Goal: Obtain resource: Obtain resource

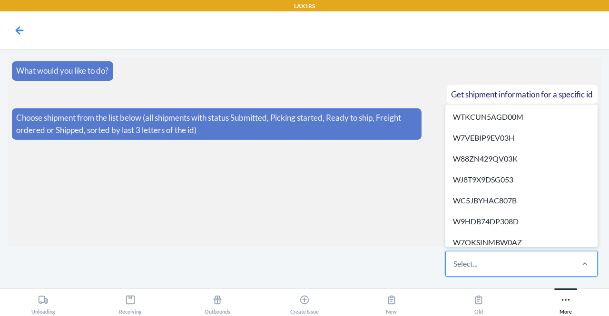
click at [459, 265] on div "Select..." at bounding box center [465, 263] width 24 height 11
click at [454, 265] on input "option WTKCUN5AGD00M focused, 1 of 646. 646 results available. Use Up and Down …" at bounding box center [453, 263] width 1 height 11
paste input "W6V7KPMONWFKZ"
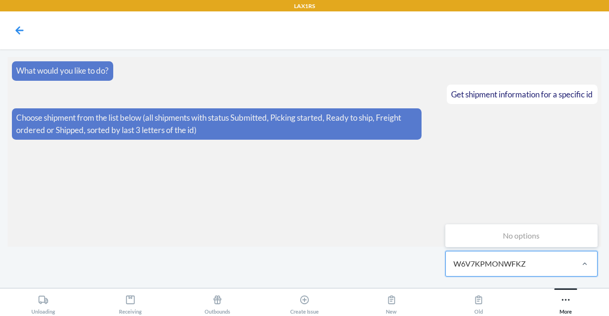
click at [506, 263] on input "W6V7KPMONWFKZ" at bounding box center [489, 263] width 73 height 11
type input "WFKZ"
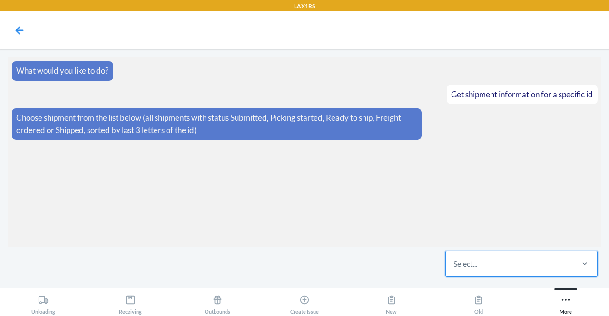
click at [505, 262] on div "Select..." at bounding box center [509, 264] width 127 height 25
click at [454, 262] on input "0 results available. Select is focused ,type to refine list, press Down to open…" at bounding box center [453, 263] width 1 height 11
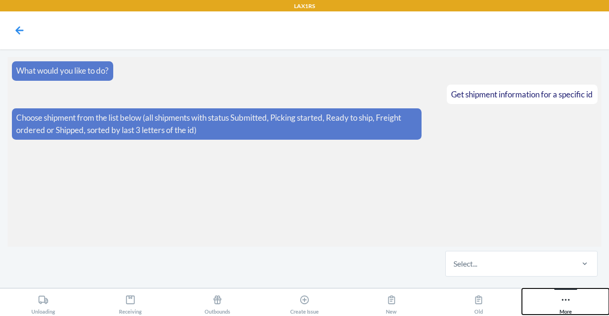
click at [558, 295] on button "More" at bounding box center [565, 302] width 87 height 26
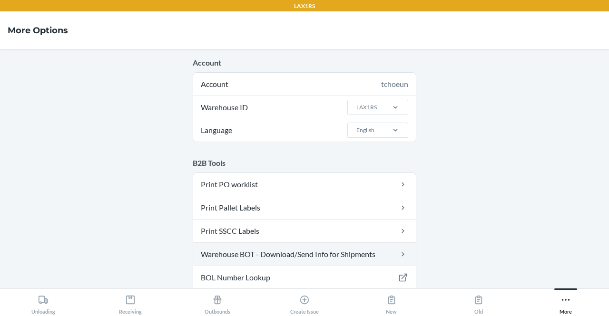
click at [339, 255] on link "Warehouse BOT - Download/Send Info for Shipments" at bounding box center [304, 254] width 223 height 23
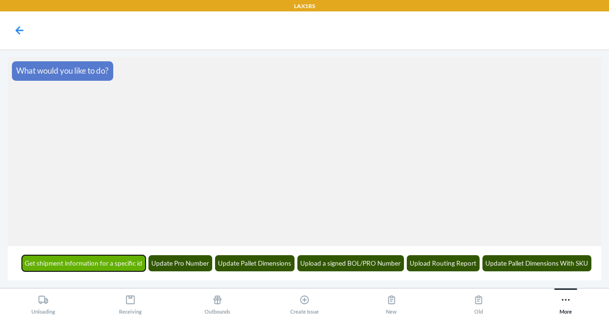
click at [60, 261] on button "Get shipment information for a specific id" at bounding box center [84, 263] width 124 height 16
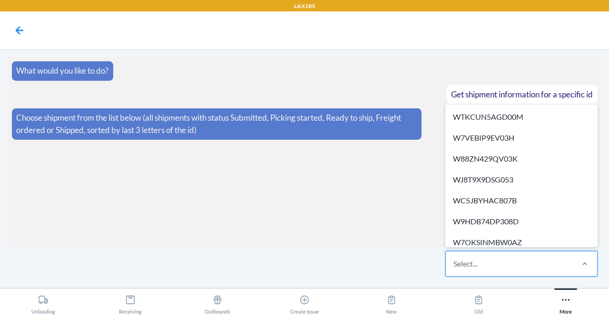
click at [462, 260] on div "Select..." at bounding box center [465, 263] width 24 height 11
click at [454, 260] on input "option WTKCUN5AGD00M focused, 1 of 655. 655 results available. Use Up and Down …" at bounding box center [453, 263] width 1 height 11
paste input "W6V7KPMONWFKZ"
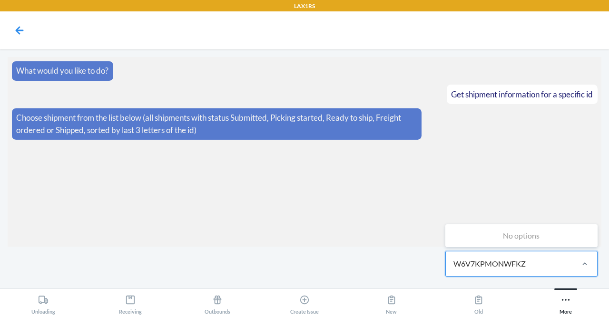
type input "W6V7KPMONWFKZ"
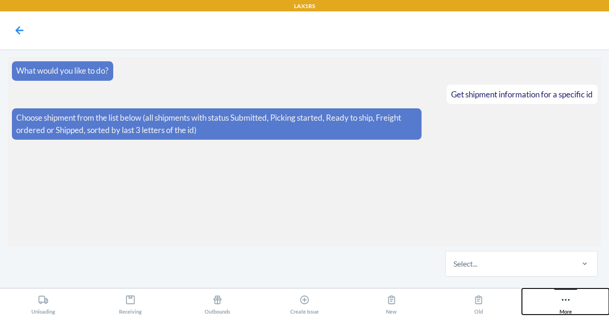
click at [570, 299] on icon at bounding box center [565, 300] width 10 height 10
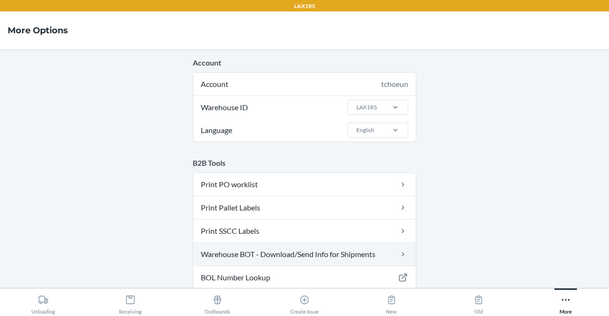
click at [342, 254] on link "Warehouse BOT - Download/Send Info for Shipments" at bounding box center [304, 254] width 223 height 23
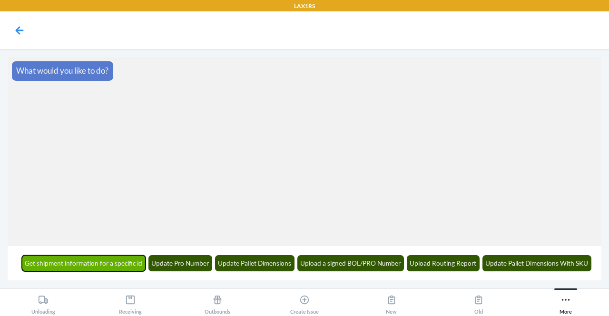
click at [104, 268] on button "Get shipment information for a specific id" at bounding box center [84, 263] width 124 height 16
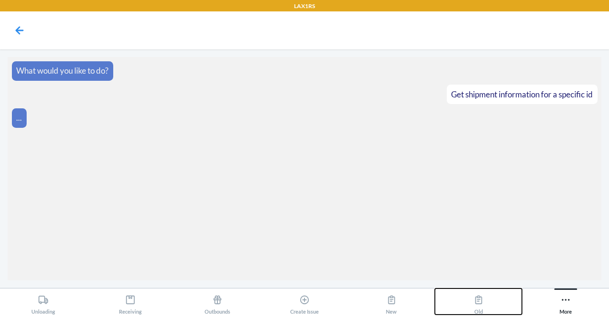
click at [491, 303] on button "Old" at bounding box center [478, 302] width 87 height 26
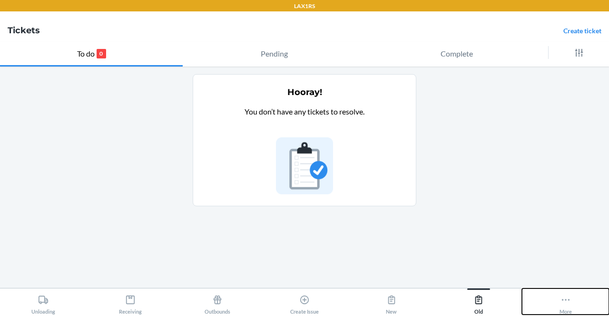
click at [568, 300] on icon at bounding box center [565, 300] width 8 height 2
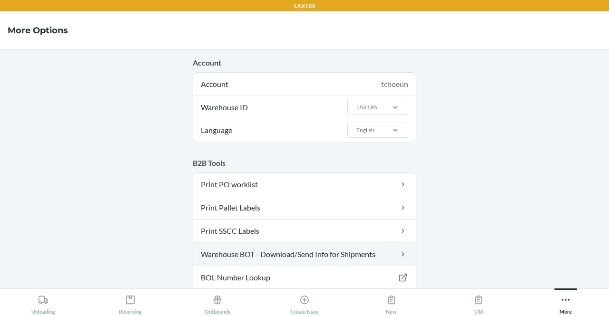
click at [283, 259] on link "Warehouse BOT - Download/Send Info for Shipments" at bounding box center [304, 254] width 223 height 23
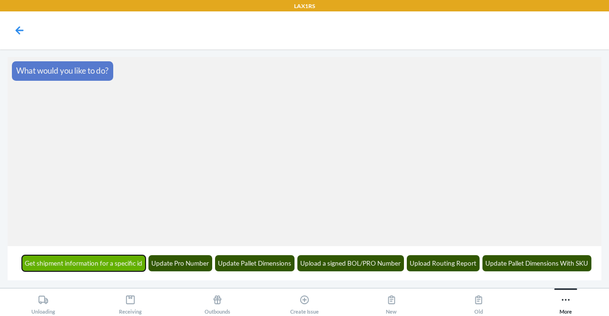
click at [60, 261] on button "Get shipment information for a specific id" at bounding box center [84, 263] width 124 height 16
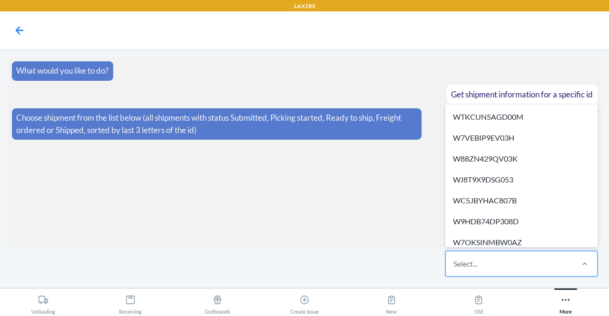
click at [469, 273] on div "Select..." at bounding box center [509, 264] width 127 height 25
click at [454, 270] on input "option WTKCUN5AGD00M focused, 1 of 659. 659 results available. Use Up and Down …" at bounding box center [453, 263] width 1 height 11
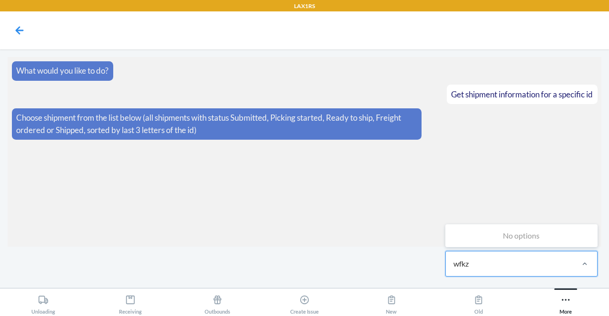
type input "wfkz"
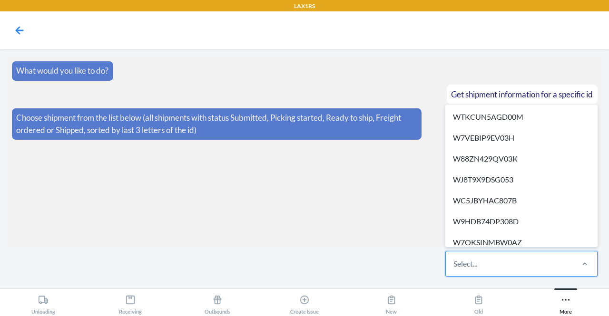
click at [456, 263] on div "Select..." at bounding box center [465, 263] width 24 height 11
click at [454, 263] on input "option WTKCUN5AGD00M focused, 1 of 659. 659 results available. Use Up and Down …" at bounding box center [453, 263] width 1 height 11
paste input "WSIB9VEZ3BSVW"
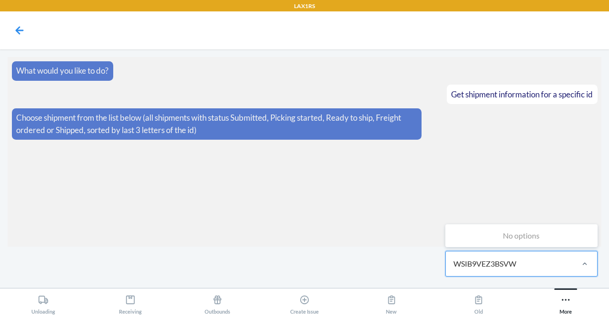
type input "WSIB9VEZ3BSVW"
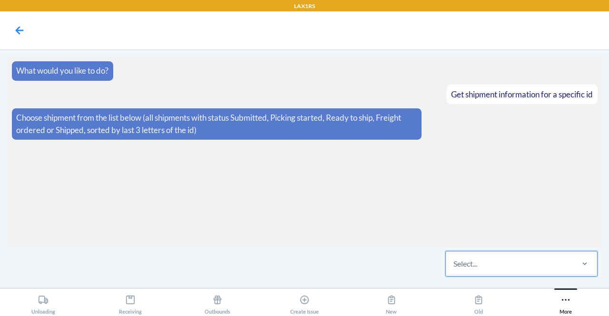
click at [503, 268] on div "Select..." at bounding box center [509, 264] width 127 height 25
click at [454, 268] on input "0 results available. Select is focused ,type to refine list, press Down to open…" at bounding box center [453, 263] width 1 height 11
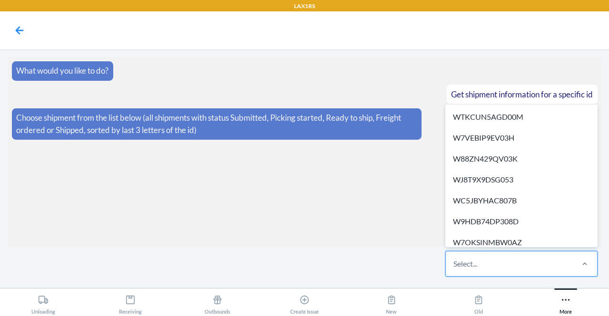
paste input "WQO32II2VVVDJ"
type input "WQO32II2VVVDJ"
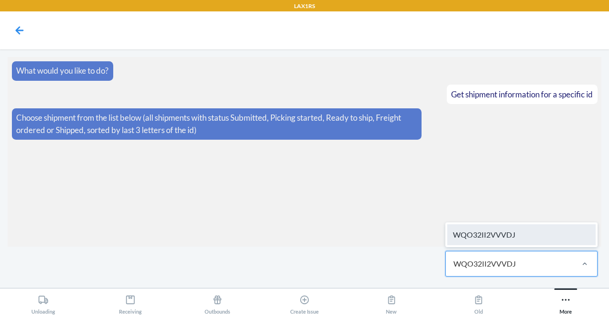
click at [518, 240] on div "WQO32II2VVVDJ" at bounding box center [521, 235] width 148 height 21
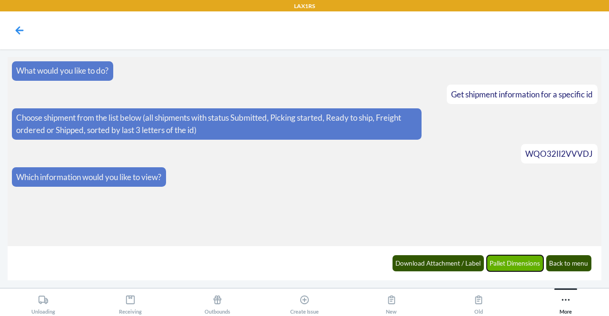
drag, startPoint x: 501, startPoint y: 262, endPoint x: 518, endPoint y: 267, distance: 17.8
click at [518, 267] on button "Pallet Dimensions" at bounding box center [515, 263] width 57 height 16
